Goal: Task Accomplishment & Management: Manage account settings

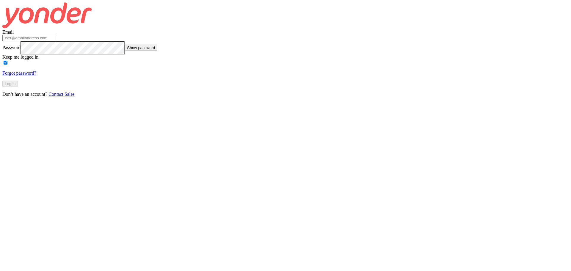
type input "[PERSON_NAME][EMAIL_ADDRESS][DOMAIN_NAME]"
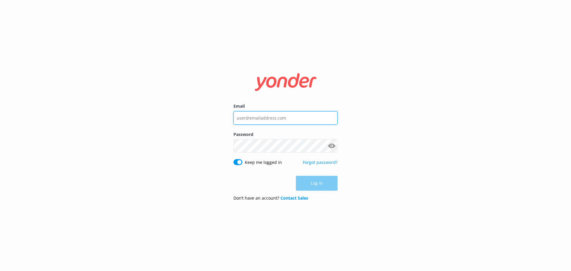
type input "[PERSON_NAME][EMAIL_ADDRESS][DOMAIN_NAME]"
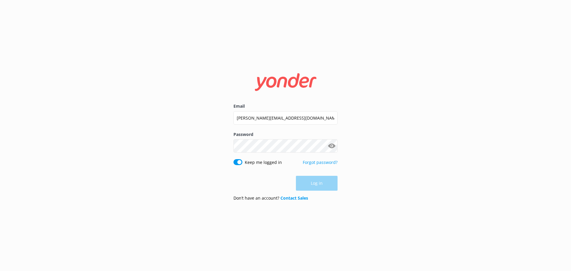
click at [321, 182] on div "Log in" at bounding box center [286, 183] width 104 height 15
click at [321, 184] on button "Log in" at bounding box center [317, 183] width 42 height 15
